Goal: Task Accomplishment & Management: Use online tool/utility

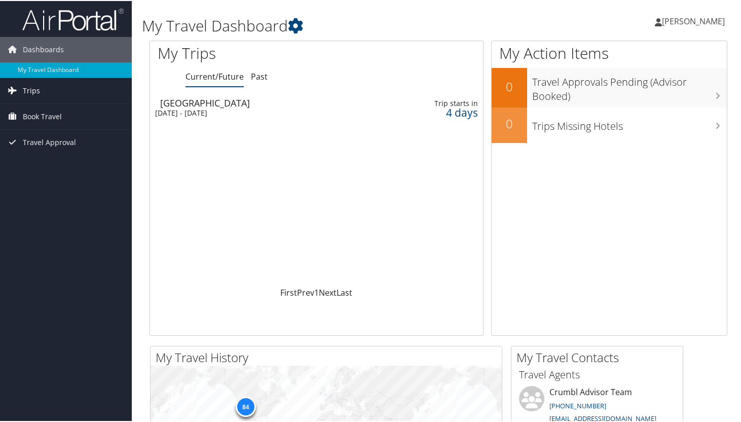
click at [44, 95] on link "Trips" at bounding box center [66, 89] width 132 height 25
click at [53, 161] on span "Book Travel" at bounding box center [42, 160] width 39 height 25
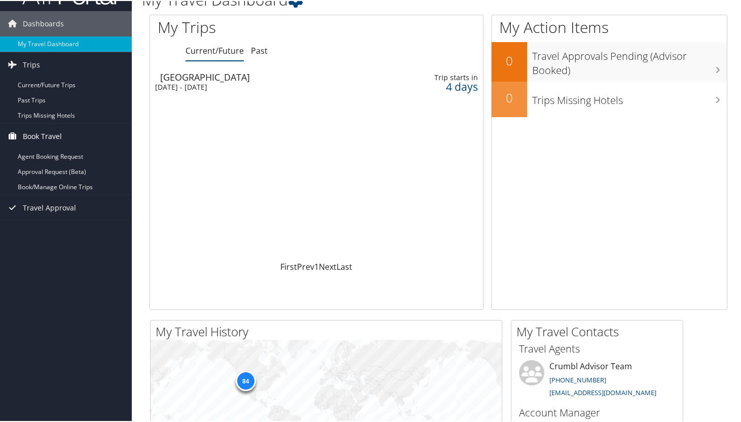
scroll to position [35, 0]
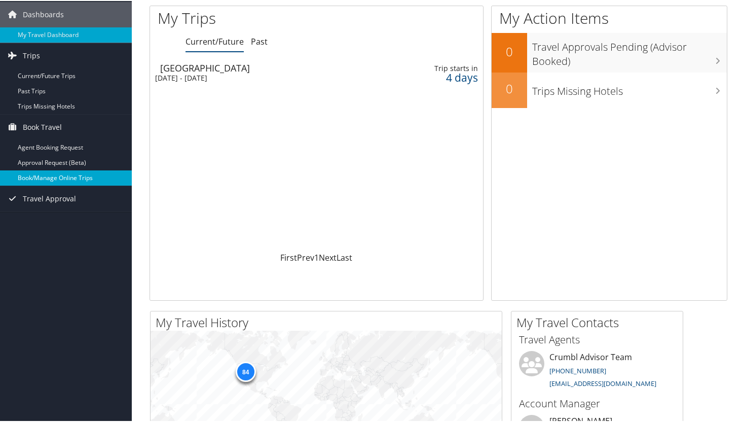
click at [53, 178] on link "Book/Manage Online Trips" at bounding box center [66, 176] width 132 height 15
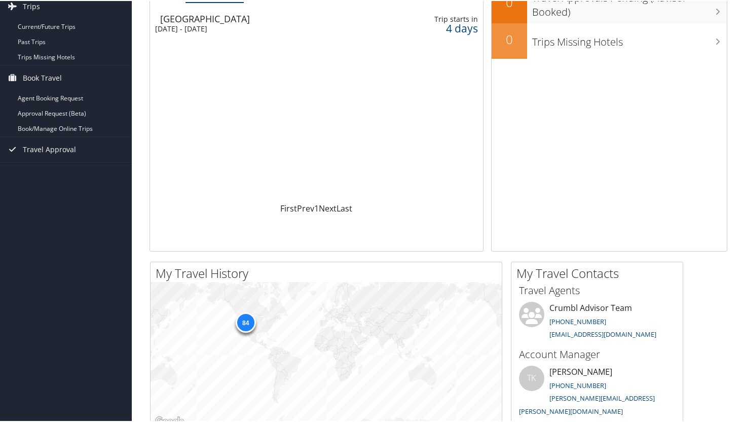
scroll to position [81, 0]
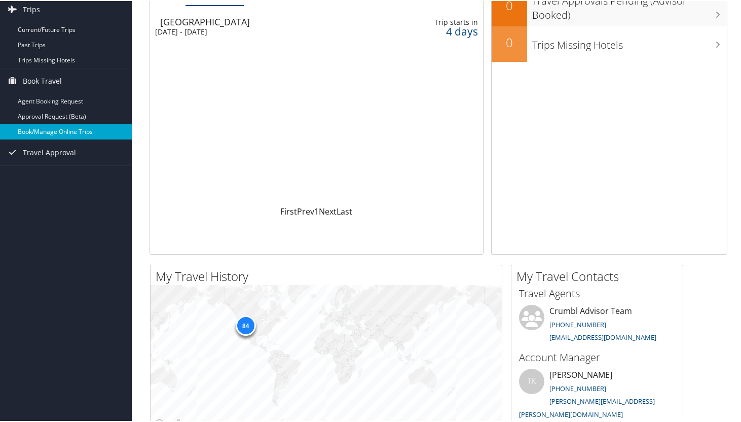
click at [49, 132] on link "Book/Manage Online Trips" at bounding box center [66, 130] width 132 height 15
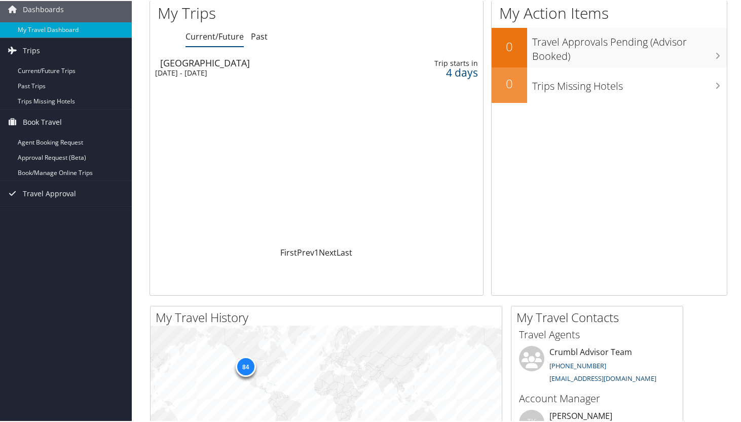
scroll to position [0, 0]
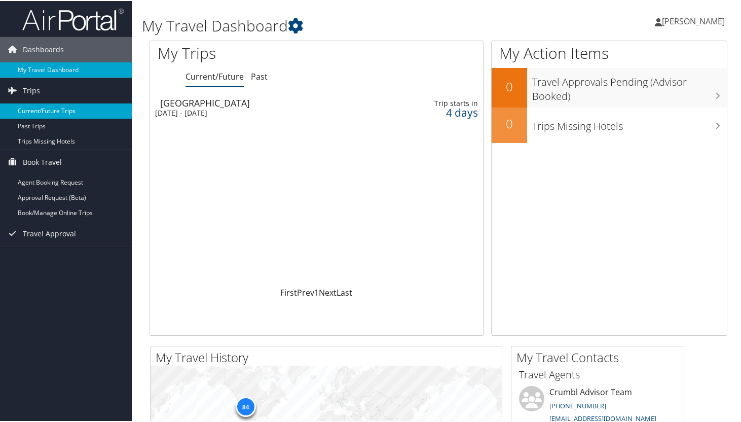
click at [45, 108] on link "Current/Future Trips" at bounding box center [66, 109] width 132 height 15
